Goal: Navigation & Orientation: Find specific page/section

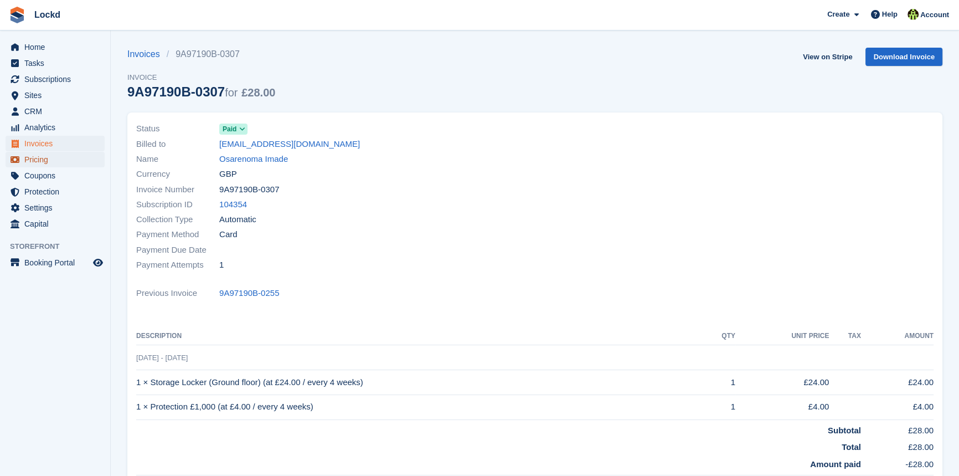
click at [45, 161] on span "Pricing" at bounding box center [57, 159] width 66 height 15
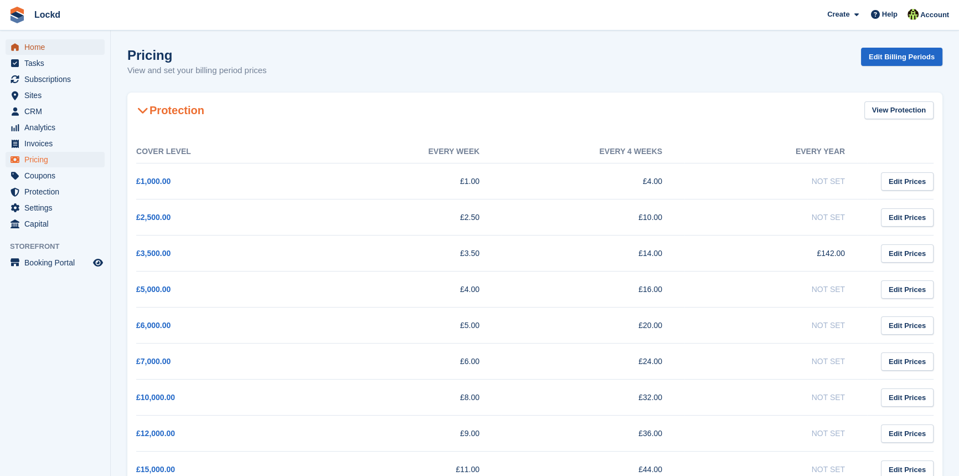
click at [38, 47] on span "Home" at bounding box center [57, 46] width 66 height 15
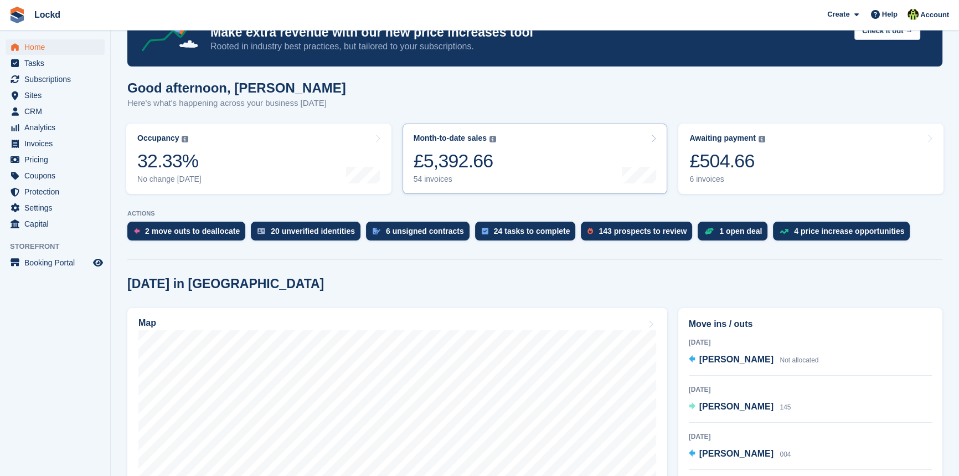
scroll to position [151, 0]
